Goal: Task Accomplishment & Management: Use online tool/utility

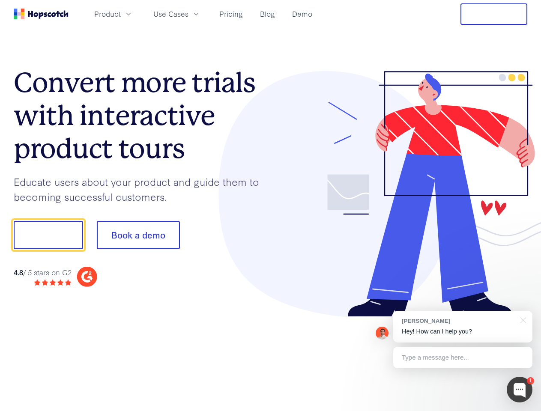
click at [271, 206] on div at bounding box center [399, 194] width 257 height 246
click at [121, 14] on span "Product" at bounding box center [107, 14] width 27 height 11
click at [188, 14] on span "Use Cases" at bounding box center [170, 14] width 35 height 11
click at [494, 14] on button "Free Trial" at bounding box center [493, 13] width 67 height 21
click at [48, 235] on button "Show me!" at bounding box center [48, 235] width 69 height 28
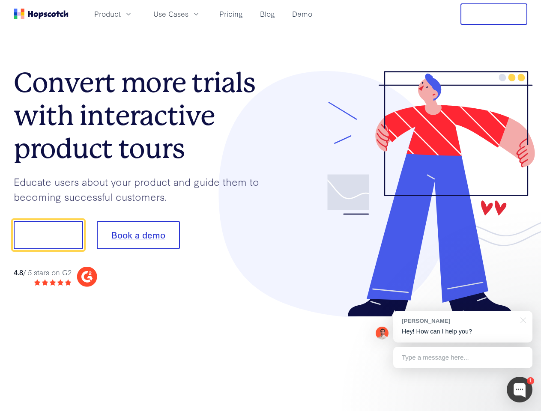
click at [138, 235] on button "Book a demo" at bounding box center [138, 235] width 83 height 28
click at [519, 390] on div at bounding box center [520, 390] width 26 height 26
click at [462, 327] on div "[PERSON_NAME] Hey! How can I help you?" at bounding box center [462, 327] width 139 height 32
click at [522, 319] on div at bounding box center [452, 234] width 161 height 286
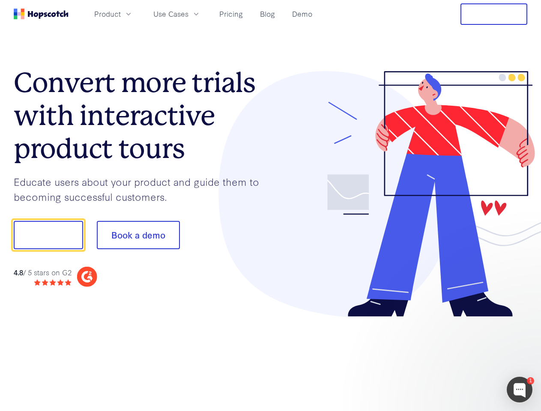
click at [462, 358] on div at bounding box center [452, 234] width 161 height 286
